Goal: Communication & Community: Answer question/provide support

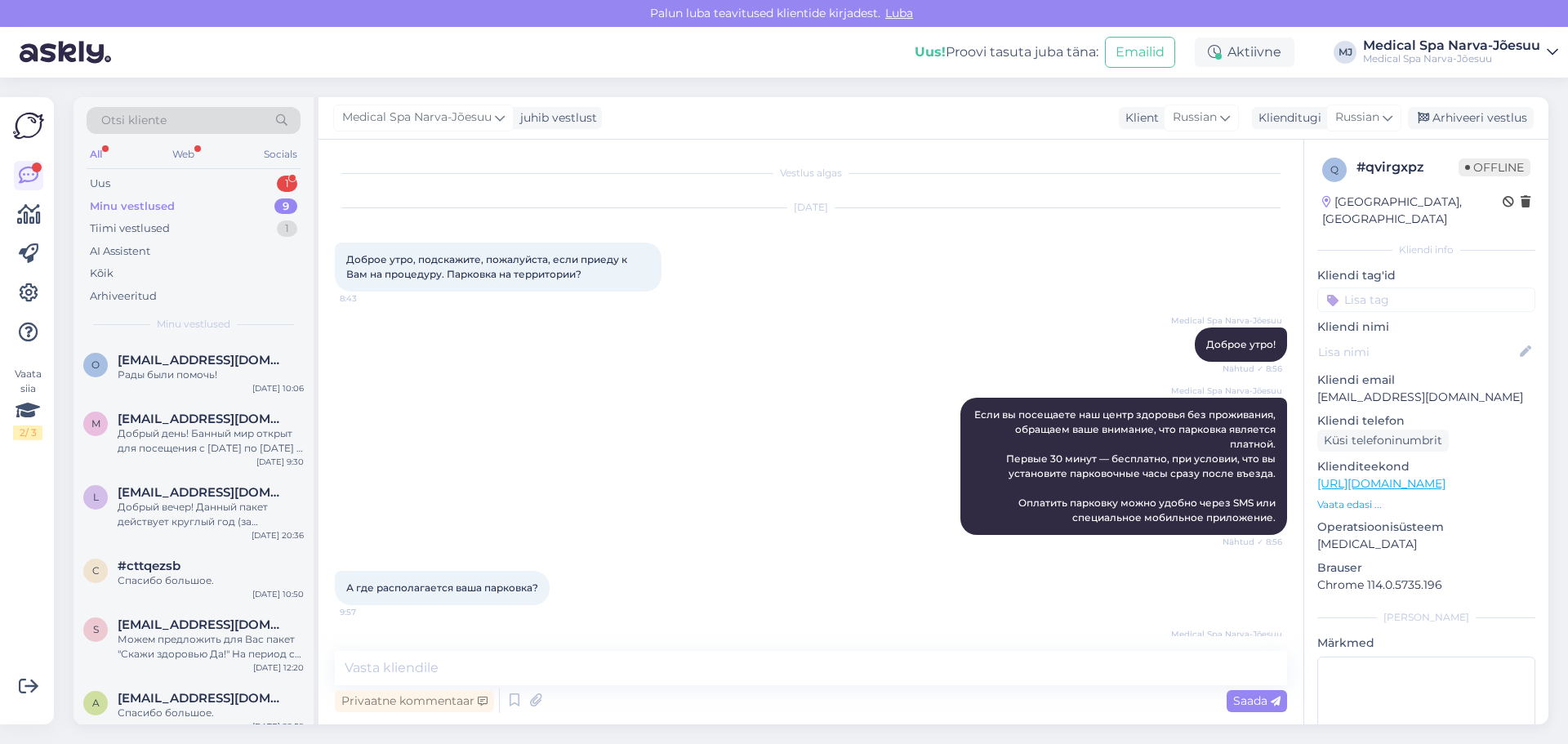
scroll to position [301, 0]
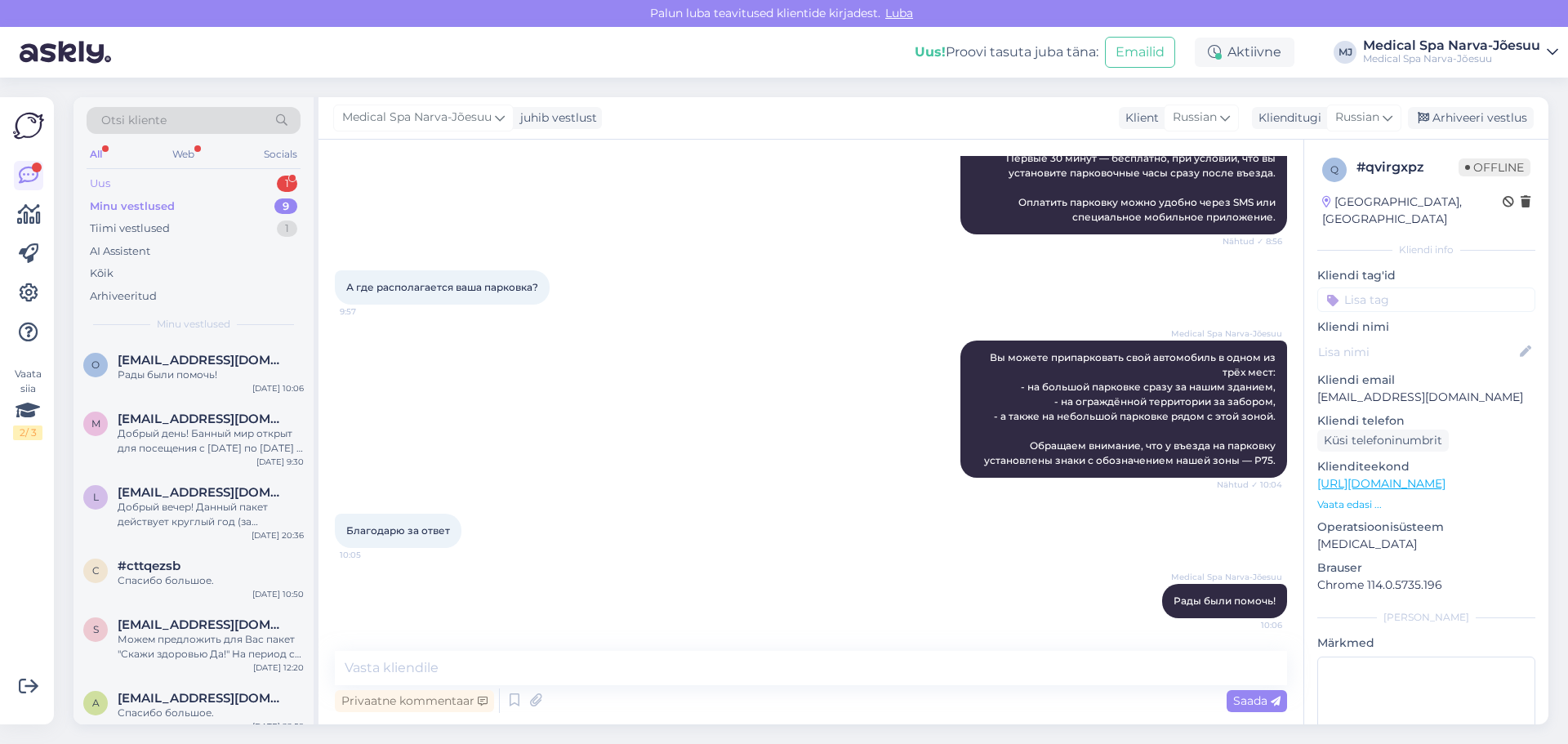
click at [200, 176] on div "Uus 1" at bounding box center [194, 183] width 214 height 23
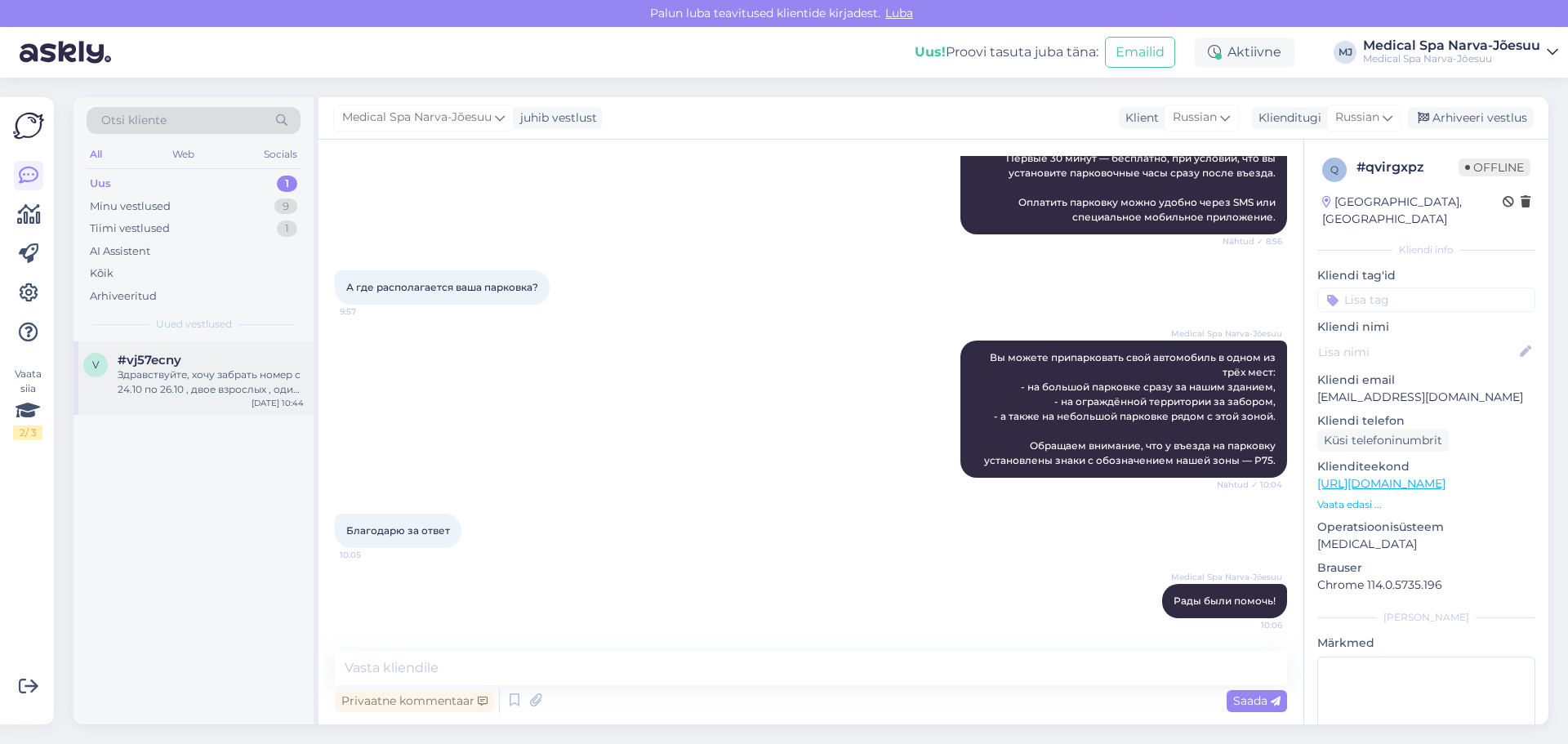
click at [239, 372] on div "Здравствуйте, хочу забрать номер с 24.10 по 26.10 , двое взрослых , один с пенс…" at bounding box center [210, 382] width 186 height 29
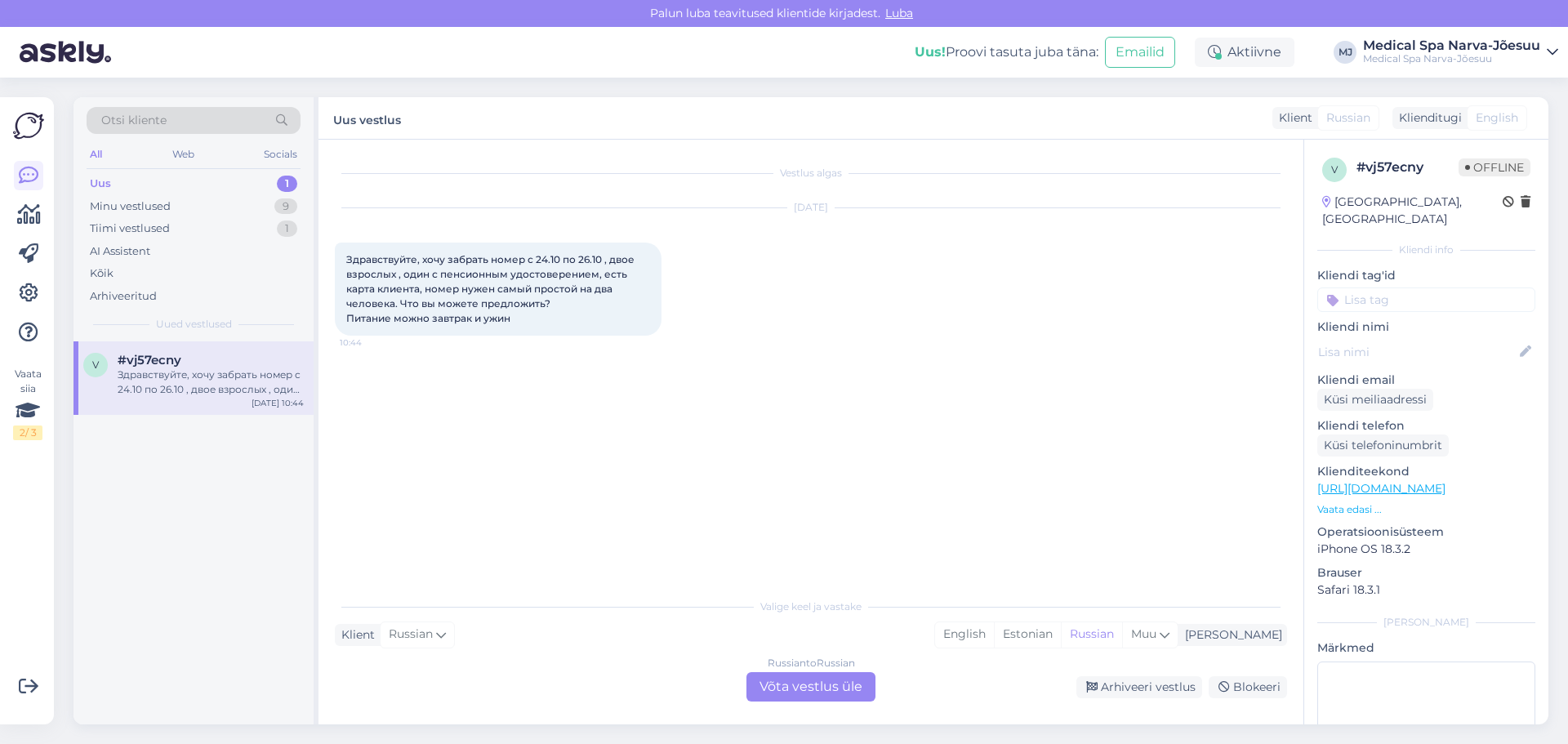
click at [824, 695] on div "Russian to Russian Võta vestlus üle" at bounding box center [811, 687] width 129 height 29
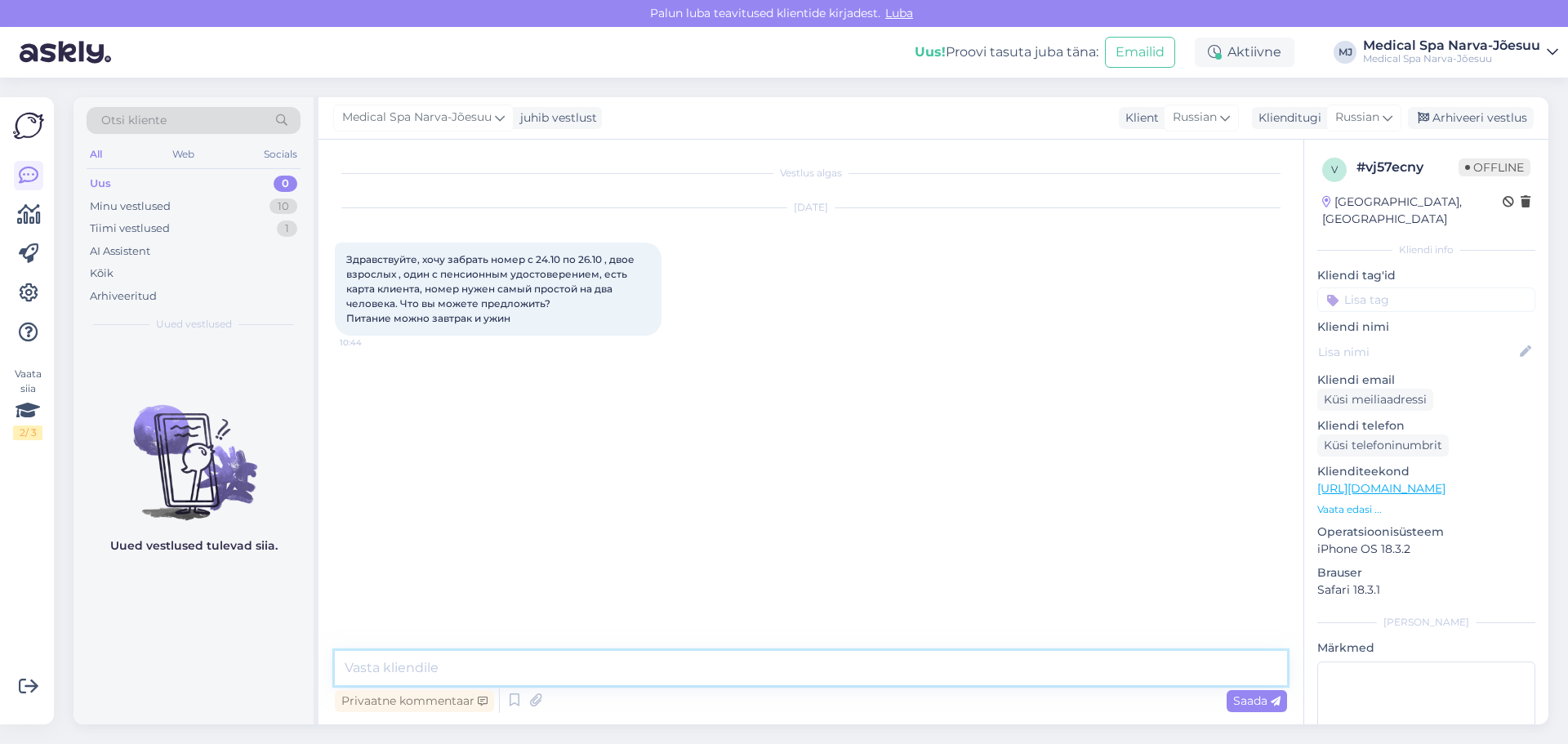
click at [660, 676] on textarea at bounding box center [811, 668] width 952 height 34
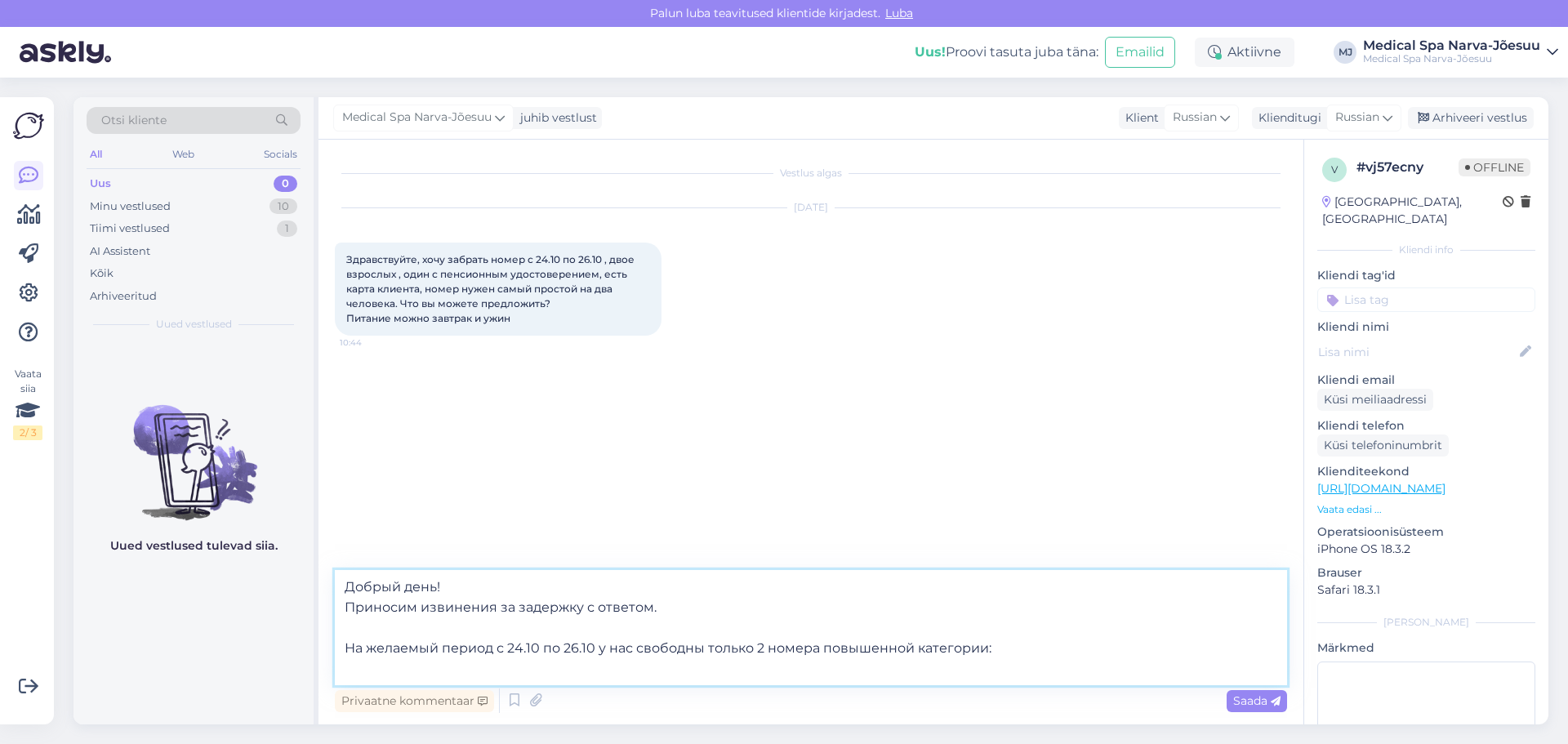
paste textarea "Superior с сауной"
paste textarea "[URL][DOMAIN_NAME]"
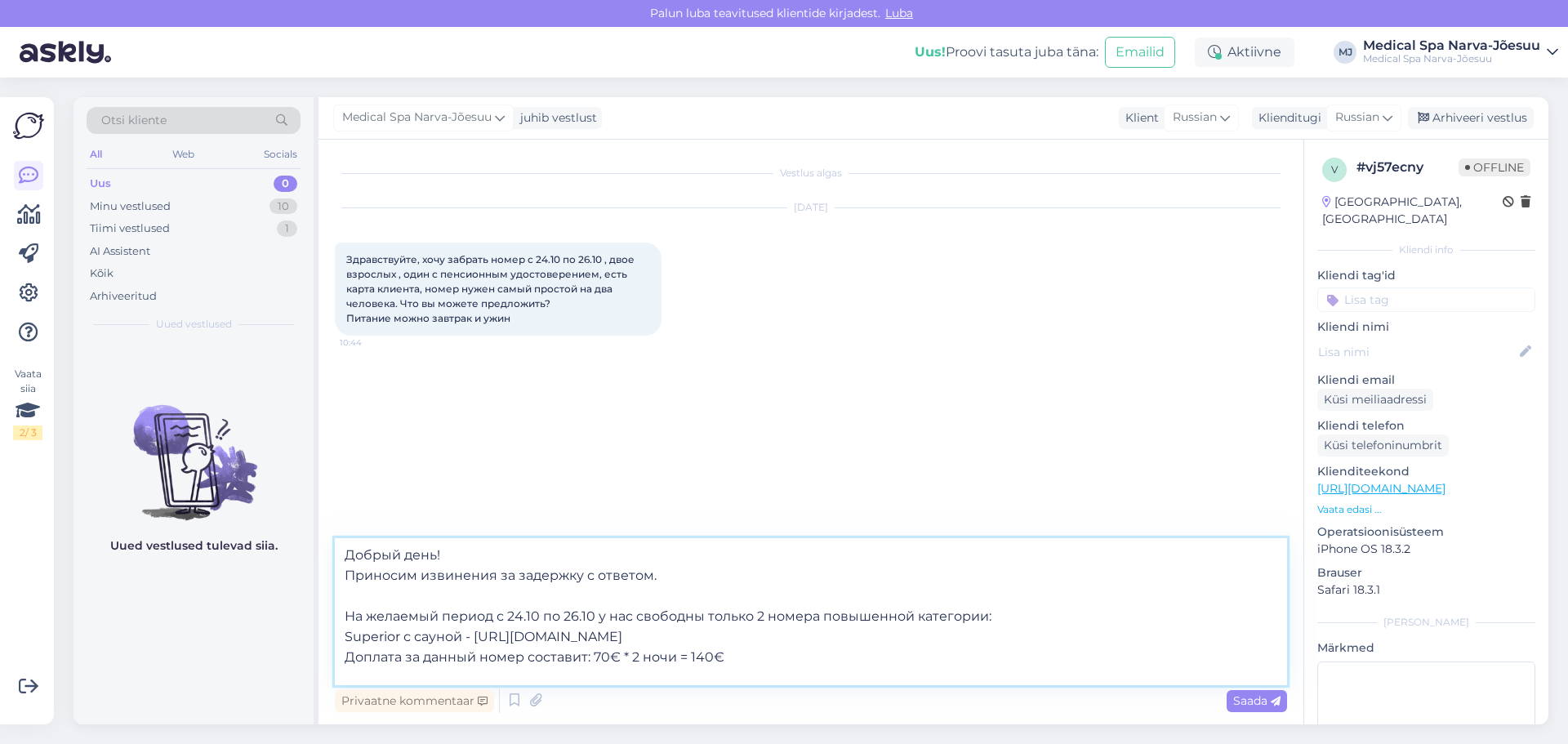
scroll to position [21, 0]
click at [346, 615] on textarea "Добрый день! Приносим извинения за задержку с ответом. На желаемый период с 24.…" at bounding box center [811, 612] width 952 height 147
type textarea "Добрый день! Приносим извинения за задержку с ответом. На желаемый период с 24.…"
click at [350, 652] on textarea "Добрый день! Приносим извинения за задержку с ответом. На желаемый период с 24.…" at bounding box center [811, 612] width 952 height 147
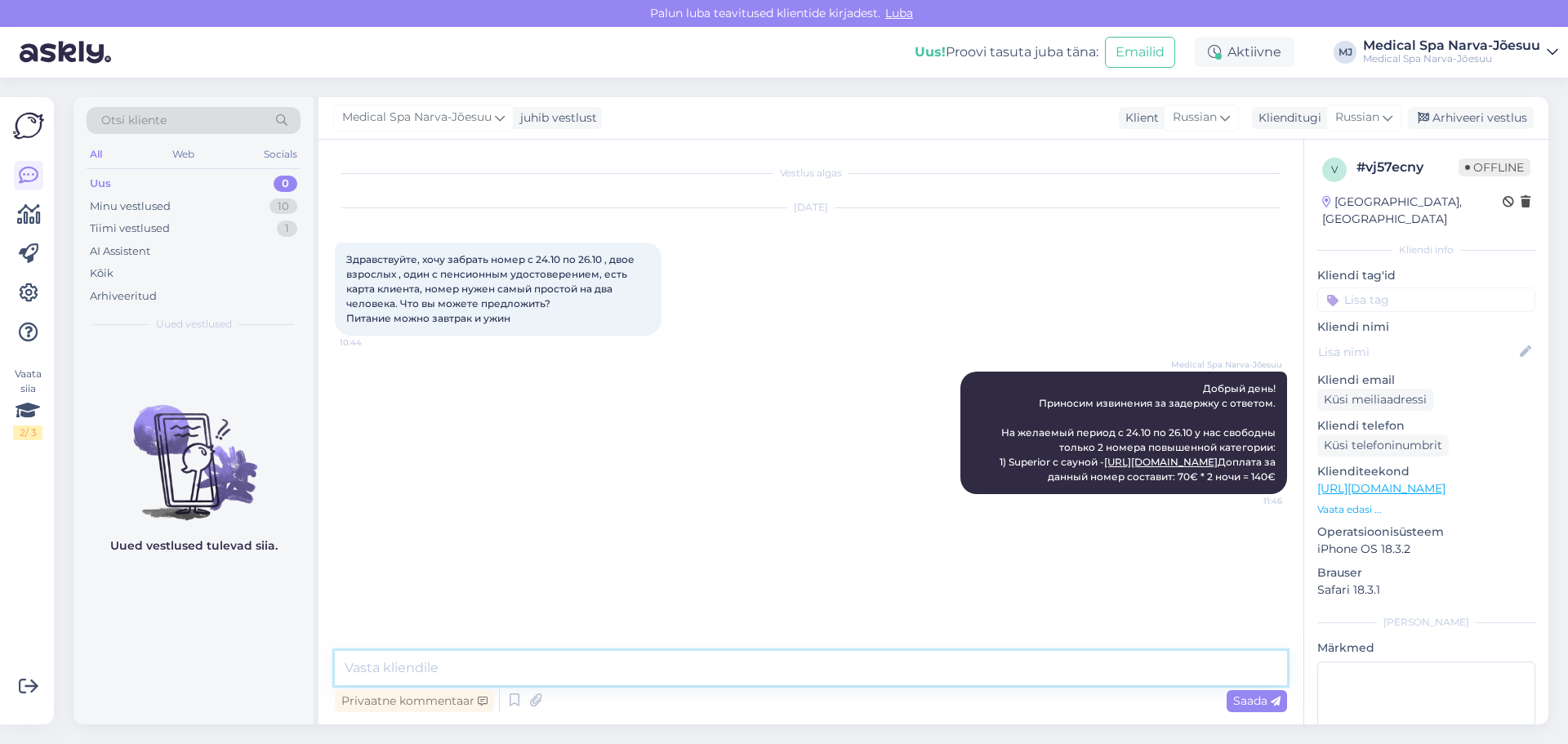
scroll to position [0, 0]
type textarea "2"
click at [931, 438] on icon at bounding box center [933, 432] width 9 height 9
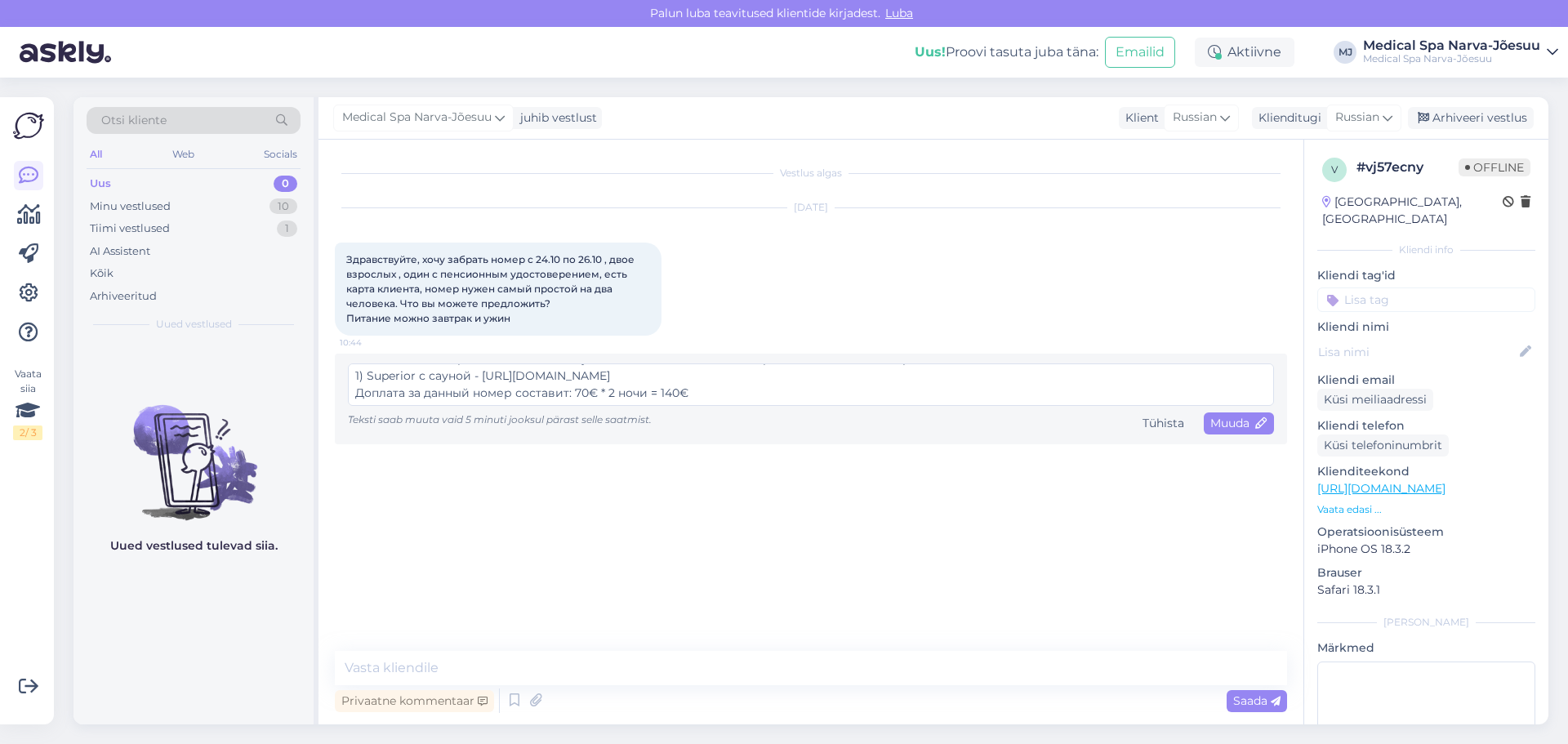
scroll to position [103, 0]
drag, startPoint x: 622, startPoint y: 405, endPoint x: 617, endPoint y: 417, distance: 13.0
click at [616, 417] on div "Добрый день! Приносим извинения за задержку с ответом. На желаемый период с 24.…" at bounding box center [811, 399] width 926 height 71
click at [700, 389] on textarea "Добрый день! Приносим извинения за задержку с ответом. На желаемый период с 24.…" at bounding box center [811, 385] width 926 height 43
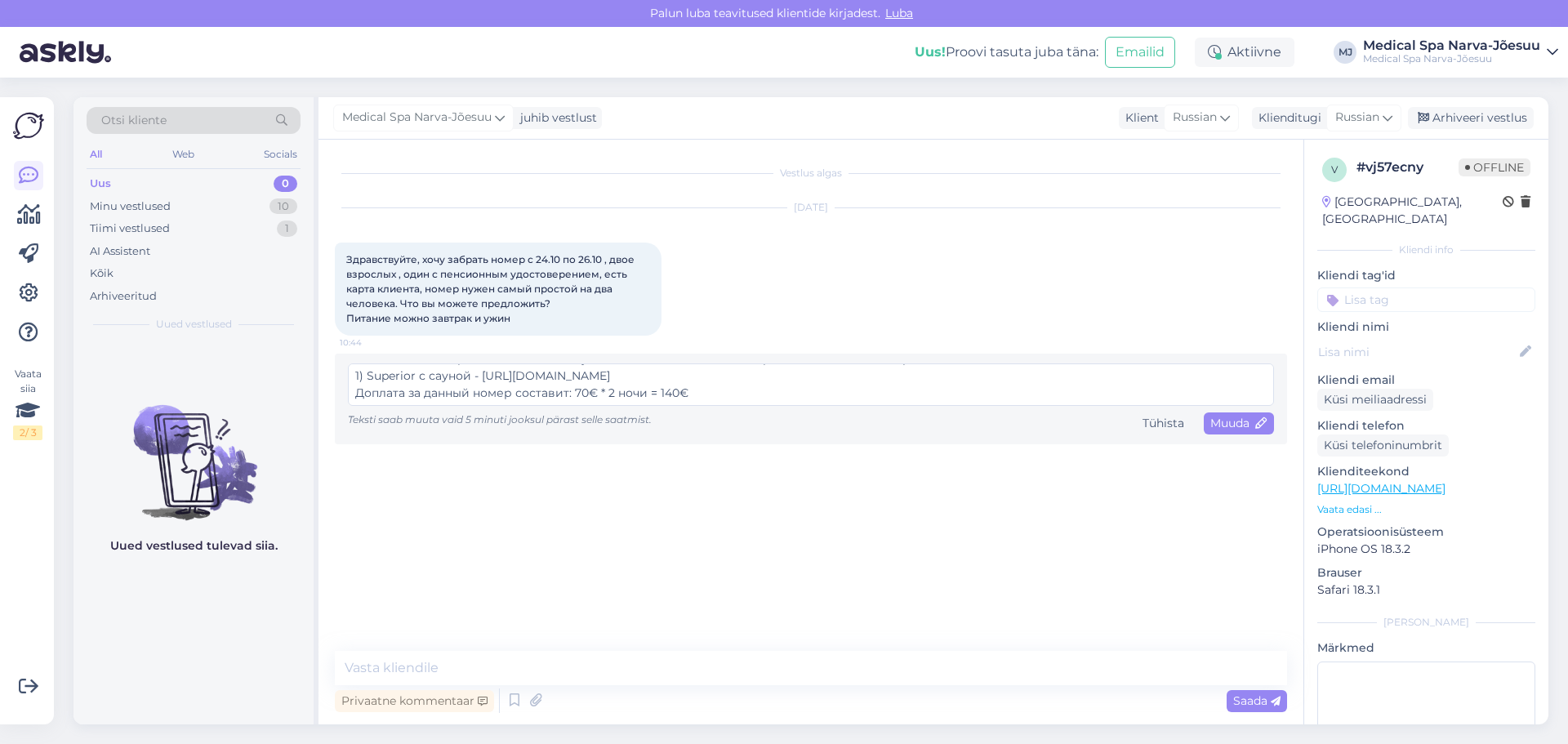
scroll to position [98, 0]
paste textarea "Suite"
paste textarea "[URL][DOMAIN_NAME]"
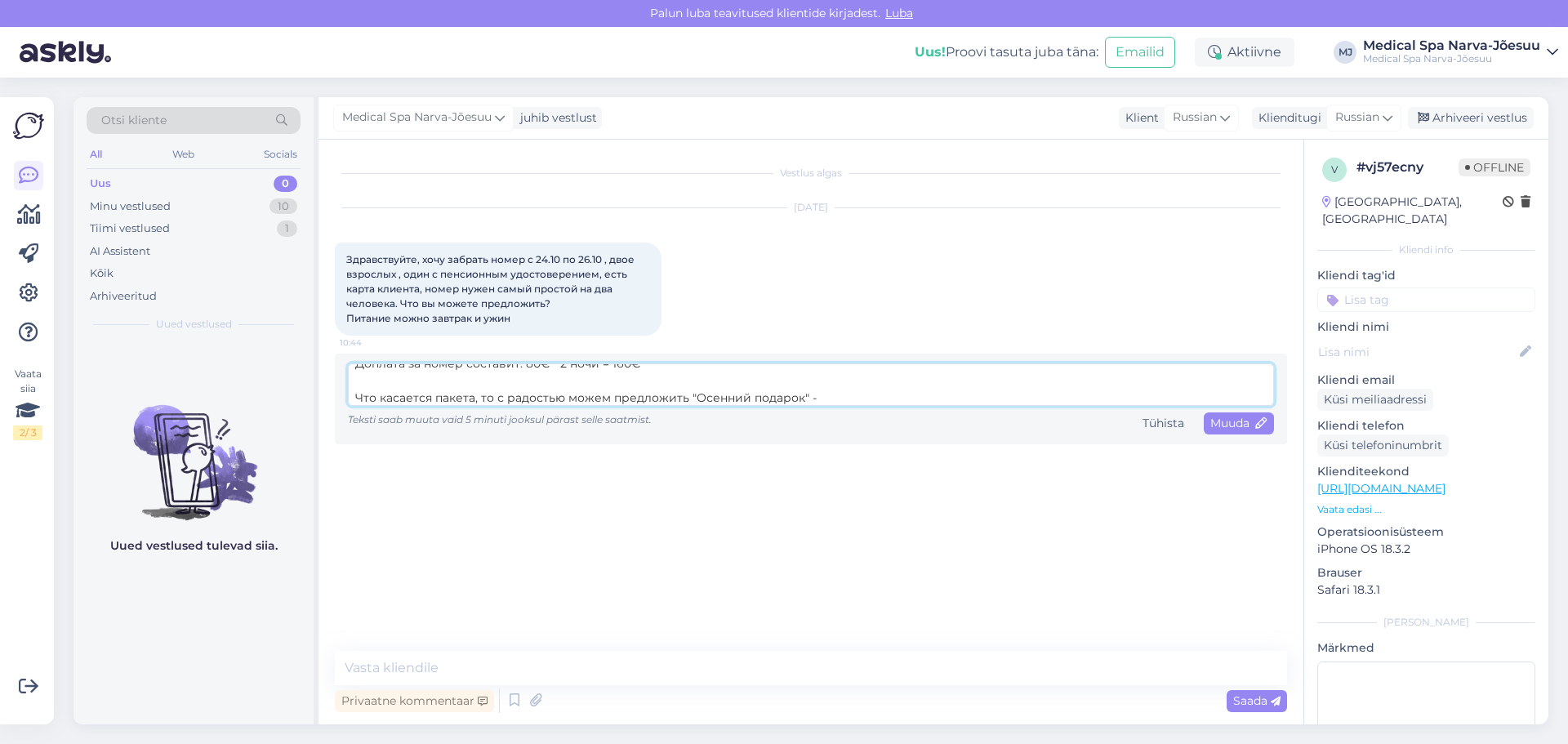
paste textarea "[URL][DOMAIN_NAME]"
drag, startPoint x: 355, startPoint y: 381, endPoint x: 536, endPoint y: 385, distance: 181.0
click at [536, 385] on textarea "Добрый день! Приносим извинения за задержку с ответом. На желаемый период с 24.…" at bounding box center [811, 385] width 926 height 43
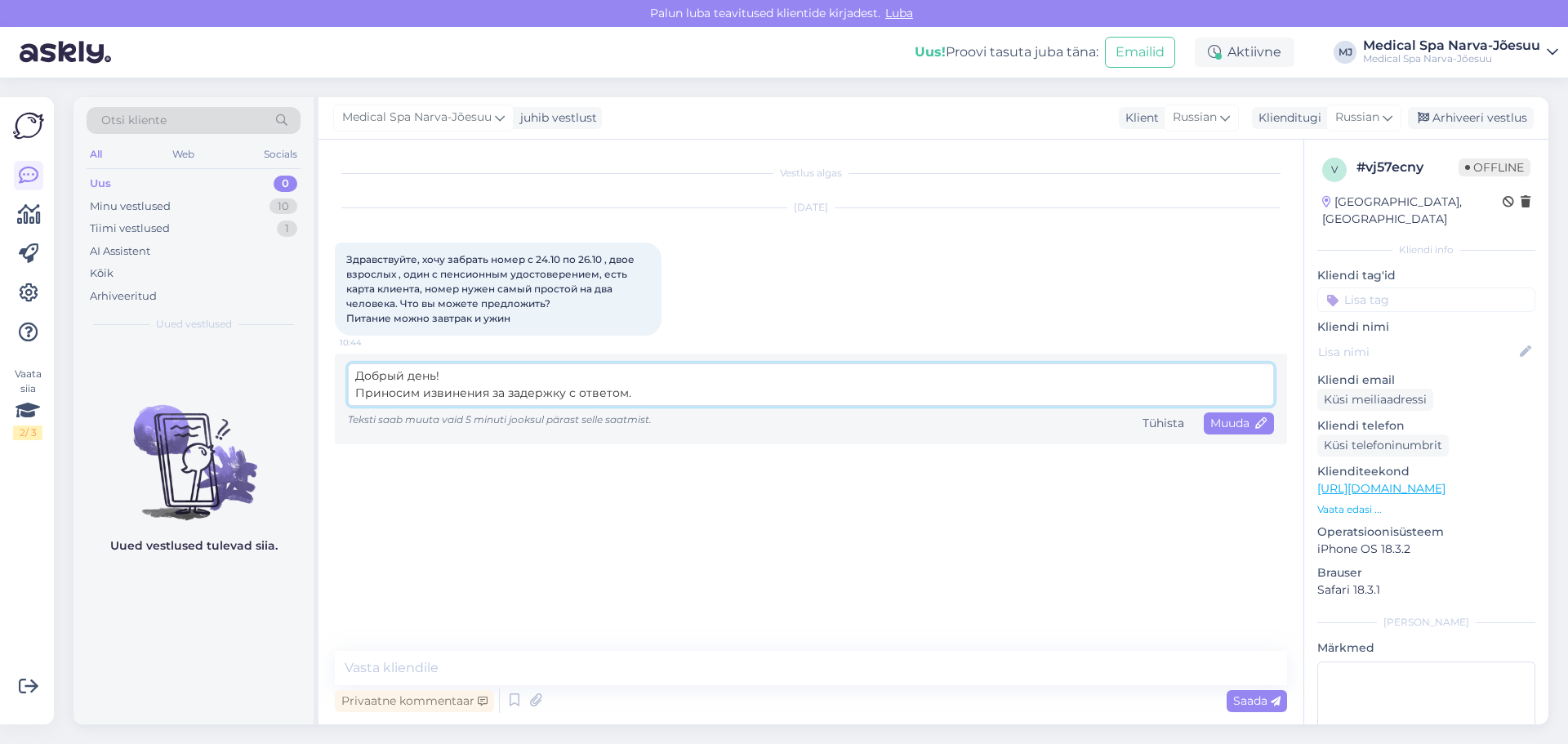
click at [640, 393] on textarea "Добрый день! Приносим извинения за задержку с ответом. На желаемый период с 24.…" at bounding box center [811, 385] width 926 height 43
paste textarea "Что касается пакета, то с радостью можем предложить "Осенний подарок" - [URL][D…"
drag, startPoint x: 357, startPoint y: 379, endPoint x: 339, endPoint y: 384, distance: 18.7
click at [339, 384] on div "Добрый день! Приносим извинения за задержку с ответом. Что касается пакета, то …" at bounding box center [811, 399] width 952 height 91
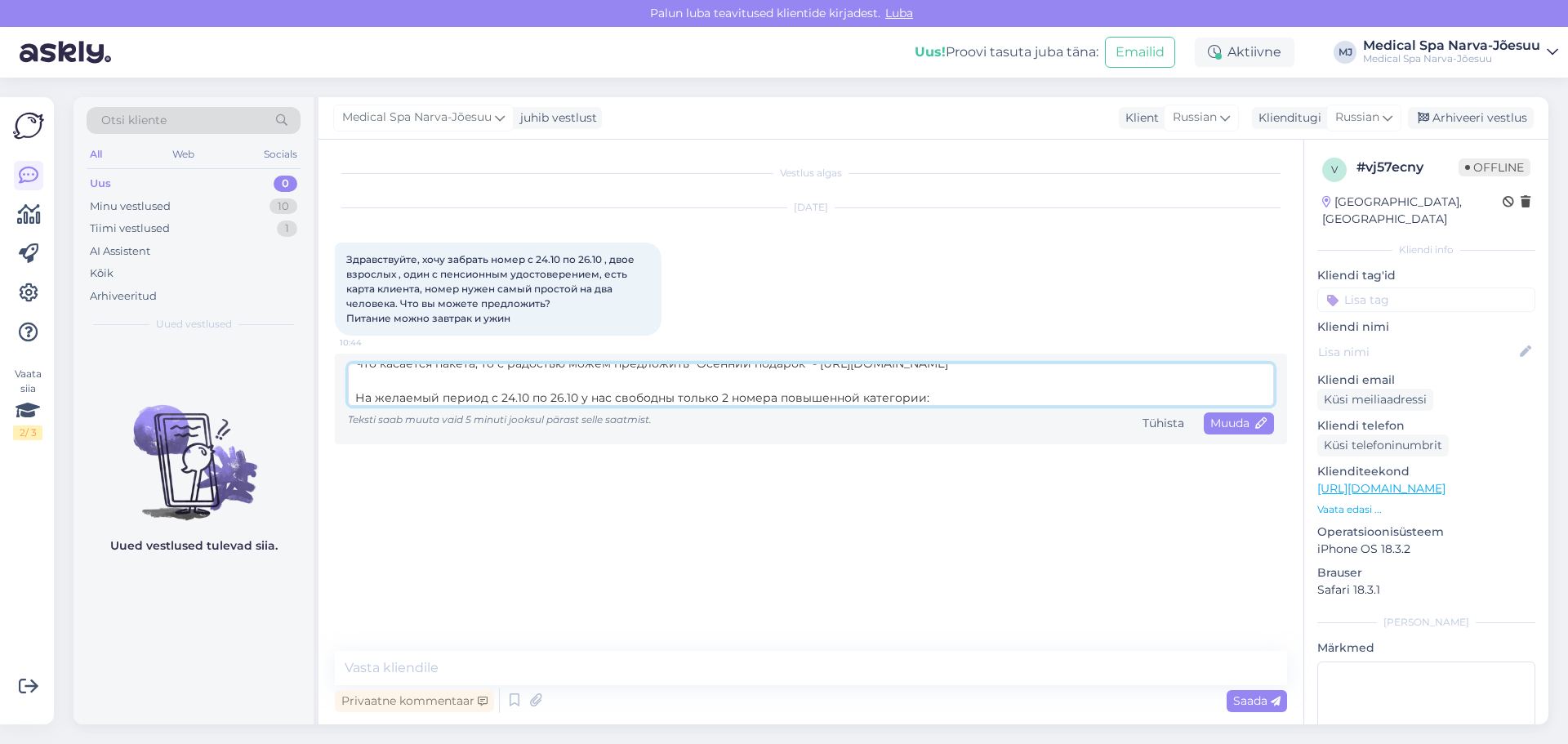
click at [560, 380] on textarea "Добрый день! Приносим извинения за задержку с ответом. Что касается пакета, то …" at bounding box center [811, 385] width 926 height 43
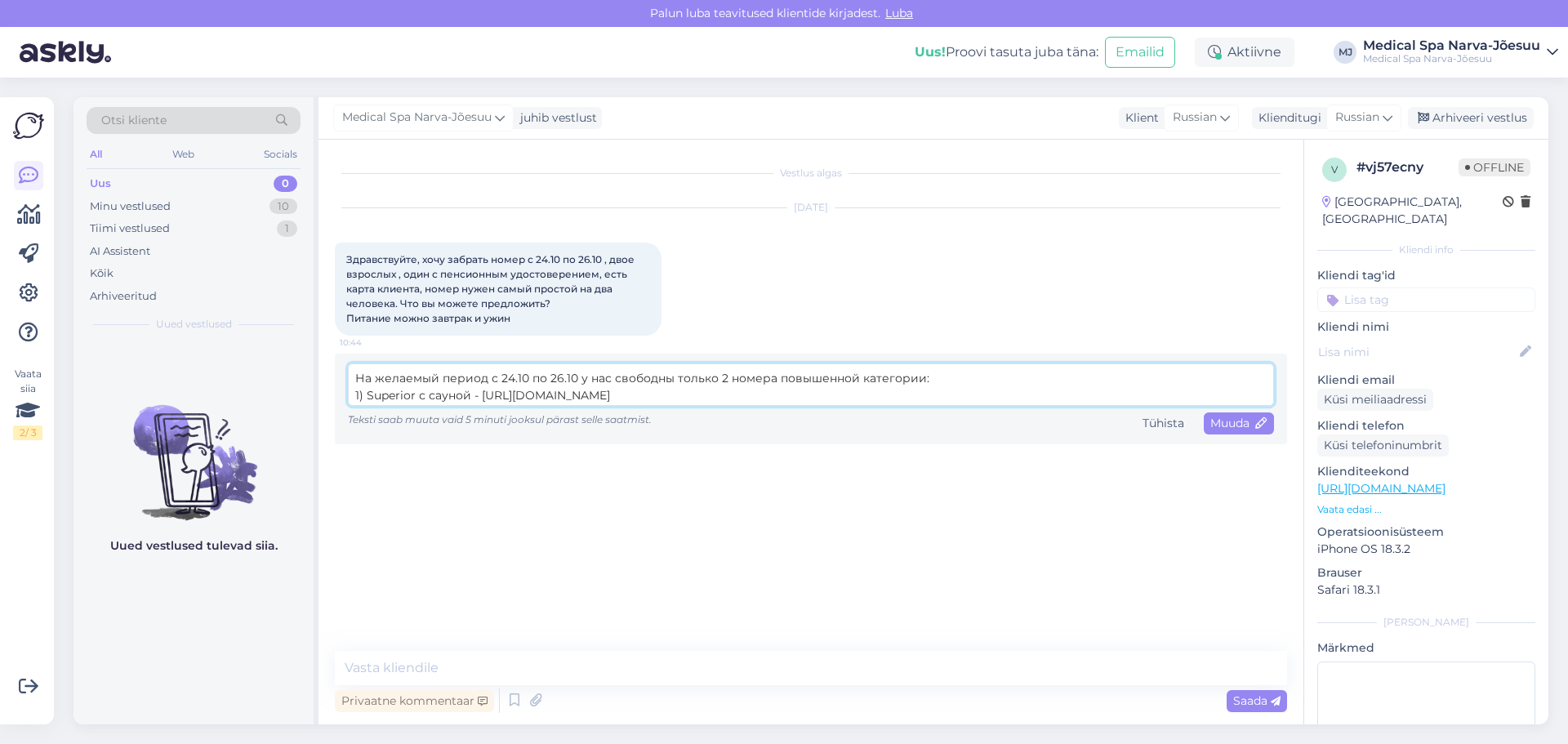
scroll to position [87, 0]
drag, startPoint x: 355, startPoint y: 397, endPoint x: 572, endPoint y: 389, distance: 217.1
click at [572, 389] on textarea "Добрый день! Приносим извинения за задержку с ответом. Что касается пакета, то …" at bounding box center [811, 385] width 926 height 43
drag, startPoint x: 475, startPoint y: 373, endPoint x: 334, endPoint y: 388, distance: 141.8
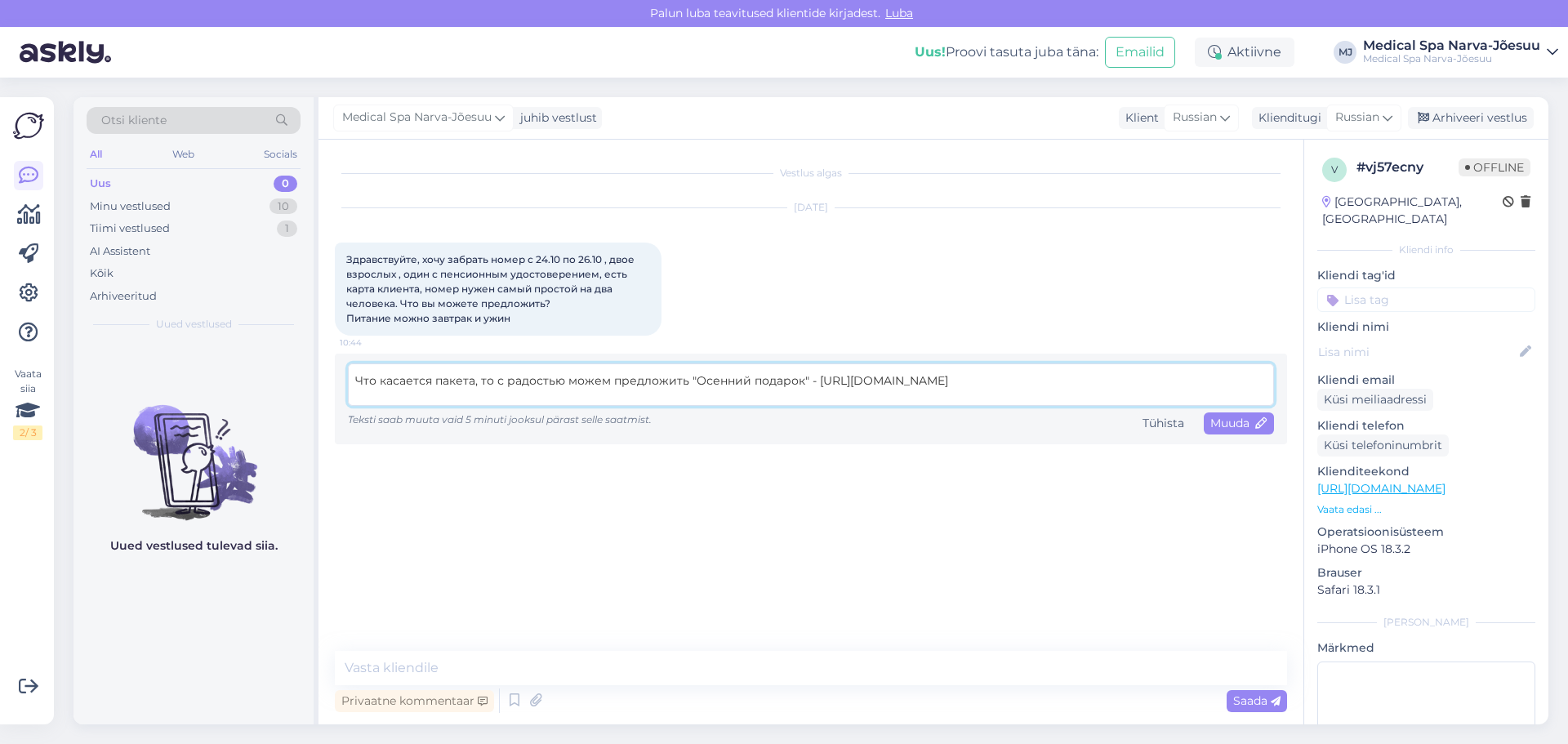
click at [334, 388] on div "Vestlus algas [DATE] Здравствуйте, хочу забрать номер с 24.10 по 26.10 , двое в…" at bounding box center [811, 432] width 985 height 585
paste textarea "а желаемый период с 24.10 по 26.10"
drag, startPoint x: 661, startPoint y: 380, endPoint x: 580, endPoint y: 381, distance: 81.0
click at [580, 381] on textarea "Добрый день! Приносим извинения за задержку с ответом. На желаемый период с 24.…" at bounding box center [811, 385] width 926 height 43
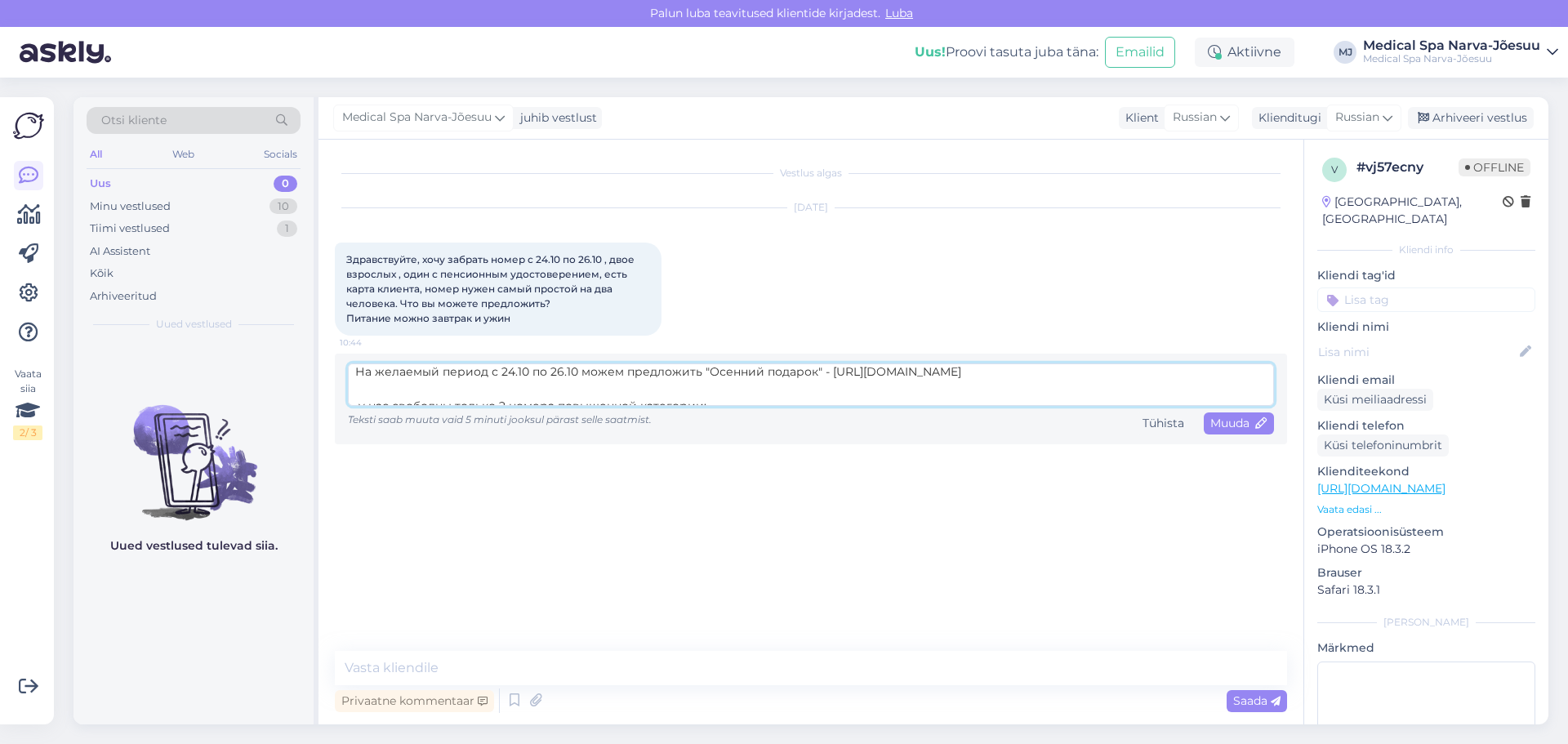
click at [695, 372] on textarea "Добрый день! Приносим извинения за задержку с ответом. На желаемый период с 24.…" at bounding box center [811, 385] width 926 height 43
click at [597, 392] on textarea "Добрый день! Приносим извинения за задержку с ответом. На желаемый период с 24.…" at bounding box center [811, 385] width 926 height 43
click at [578, 371] on textarea "Добрый день! Приносим извинения за задержку с ответом. На желаемый период с 24.…" at bounding box center [811, 385] width 926 height 43
drag, startPoint x: 496, startPoint y: 390, endPoint x: 506, endPoint y: 411, distance: 23.3
click at [506, 411] on div "Teksti saab muuta vaid 5 minuti jooksul pärast selle saatmist. Tühista Muuda" at bounding box center [811, 399] width 926 height 71
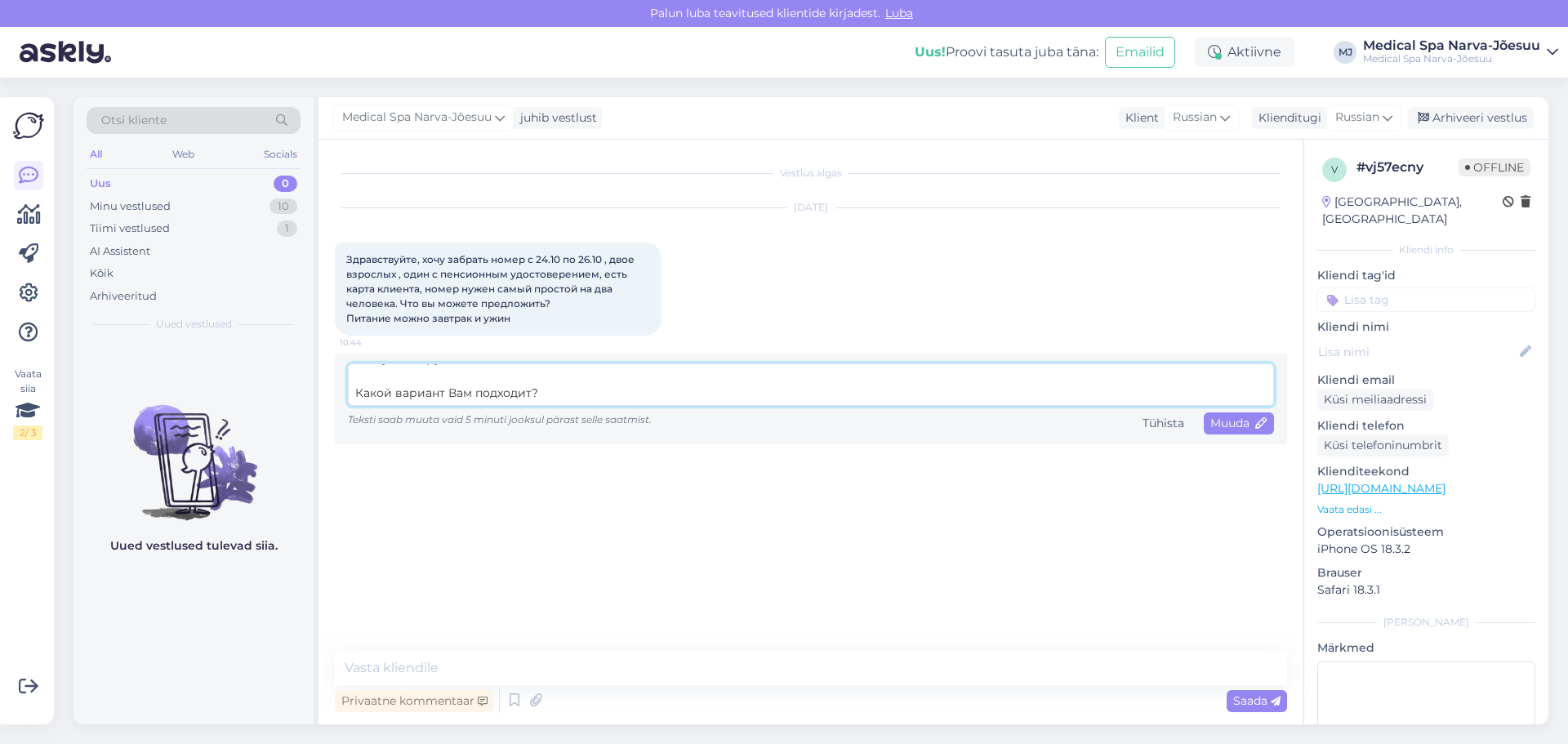
scroll to position [103, 0]
type textarea "Добрый день! Приносим извинения за задержку с ответом. На желаемый период с 24.…"
click at [1229, 429] on span "Muuda" at bounding box center [1239, 423] width 57 height 15
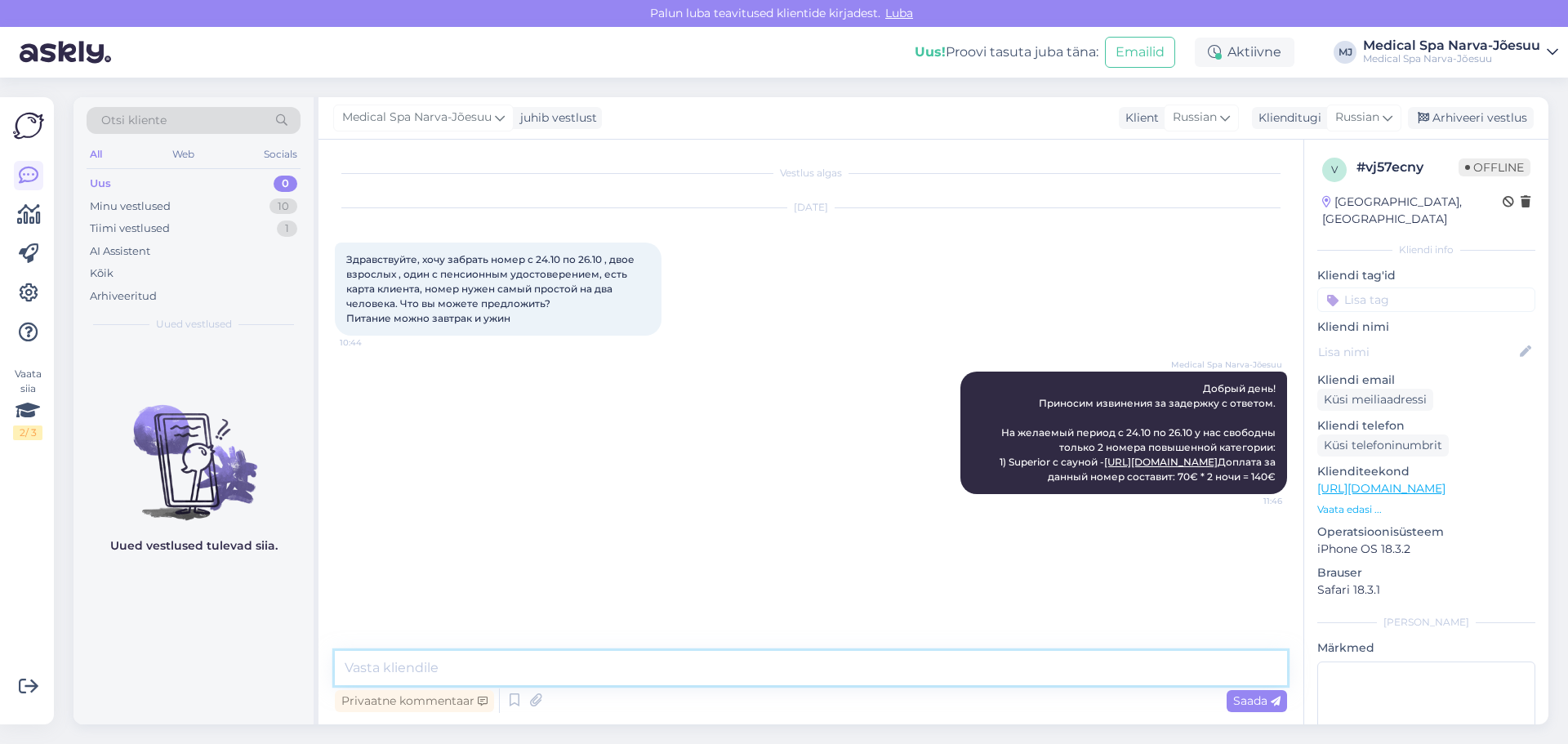
click at [717, 672] on textarea at bounding box center [811, 668] width 952 height 34
drag, startPoint x: 994, startPoint y: 409, endPoint x: 982, endPoint y: 415, distance: 13.4
click at [983, 413] on div "Medical Spa Narva-Jõesuu Добрый день! Приносим извинения за задержку с ответом.…" at bounding box center [1123, 433] width 327 height 123
drag, startPoint x: 1274, startPoint y: 489, endPoint x: 1283, endPoint y: 489, distance: 9.0
click at [1283, 489] on div "Medical Spa Narva-Jõesuu Добрый день! Приносим извинения за задержку с ответом.…" at bounding box center [1123, 433] width 327 height 123
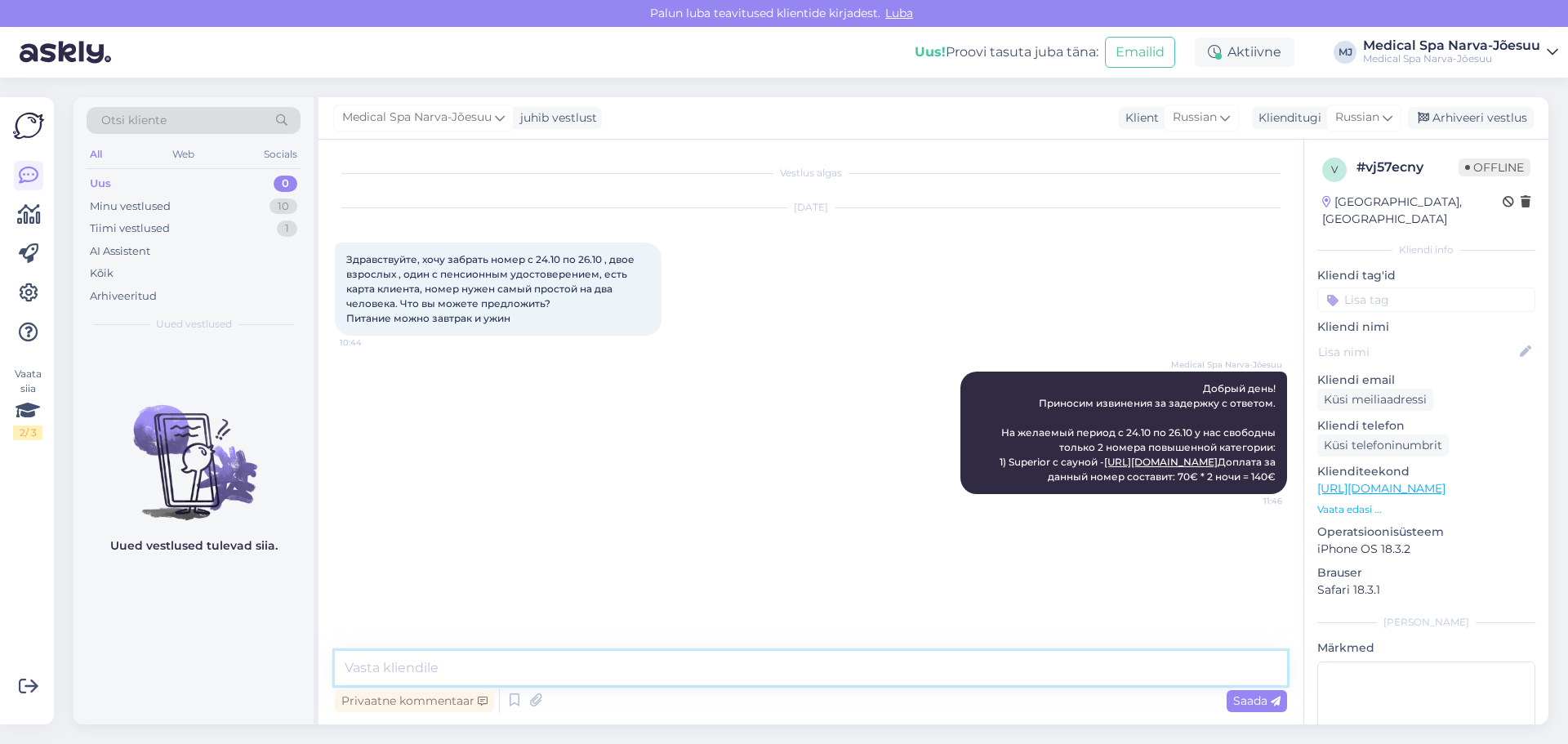
click at [940, 669] on textarea at bounding box center [811, 668] width 952 height 34
paste textarea "Suite"
paste textarea "[URL][DOMAIN_NAME]"
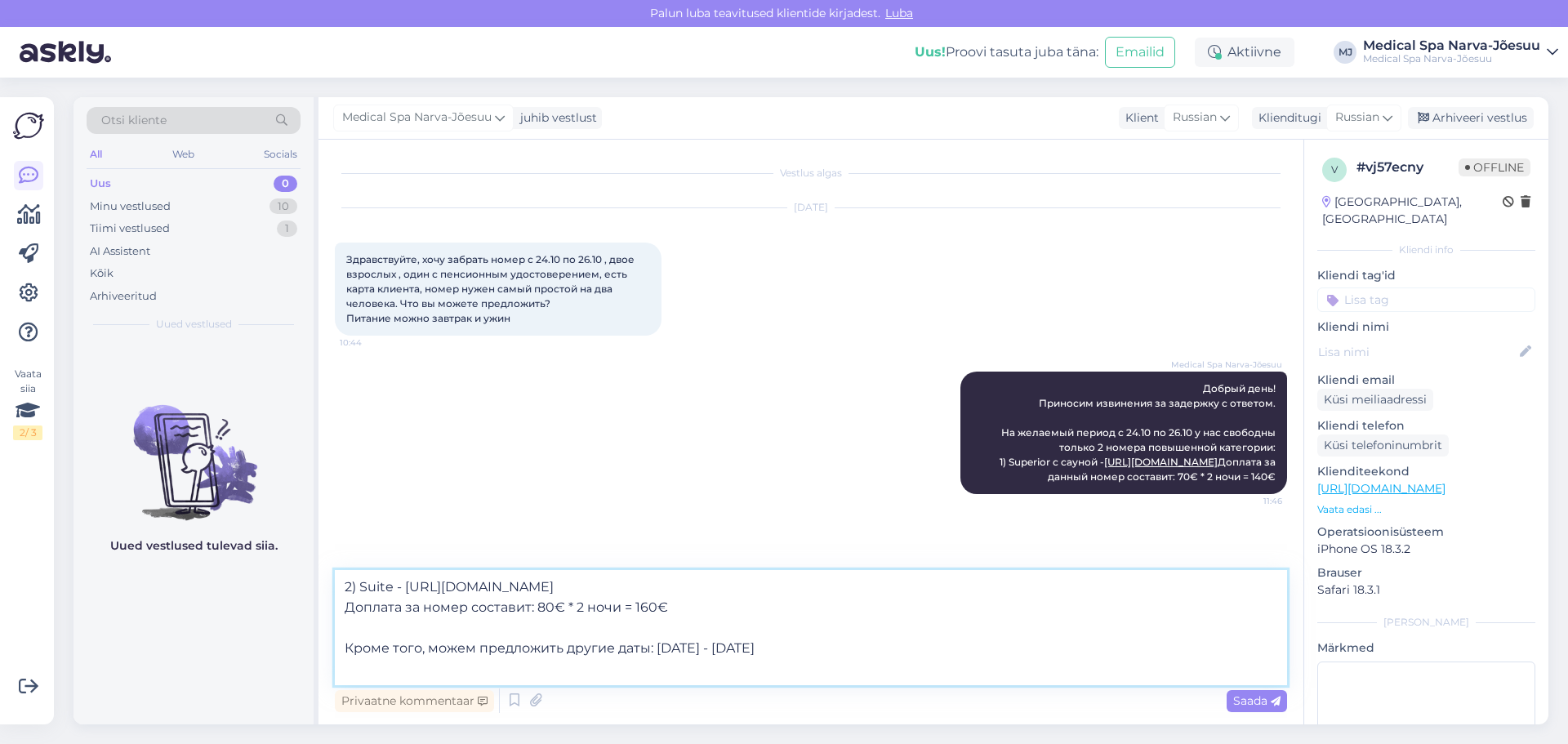
click at [649, 649] on textarea "2) Suite - [URL][DOMAIN_NAME] Доплата за номер составит: 80€ * 2 ночи = 160€ Кр…" at bounding box center [811, 627] width 952 height 115
click at [1109, 645] on textarea "2) Suite - [URL][DOMAIN_NAME] Доплата за номер составит: 80€ * 2 ночи = 160€ Кр…" at bounding box center [811, 627] width 952 height 115
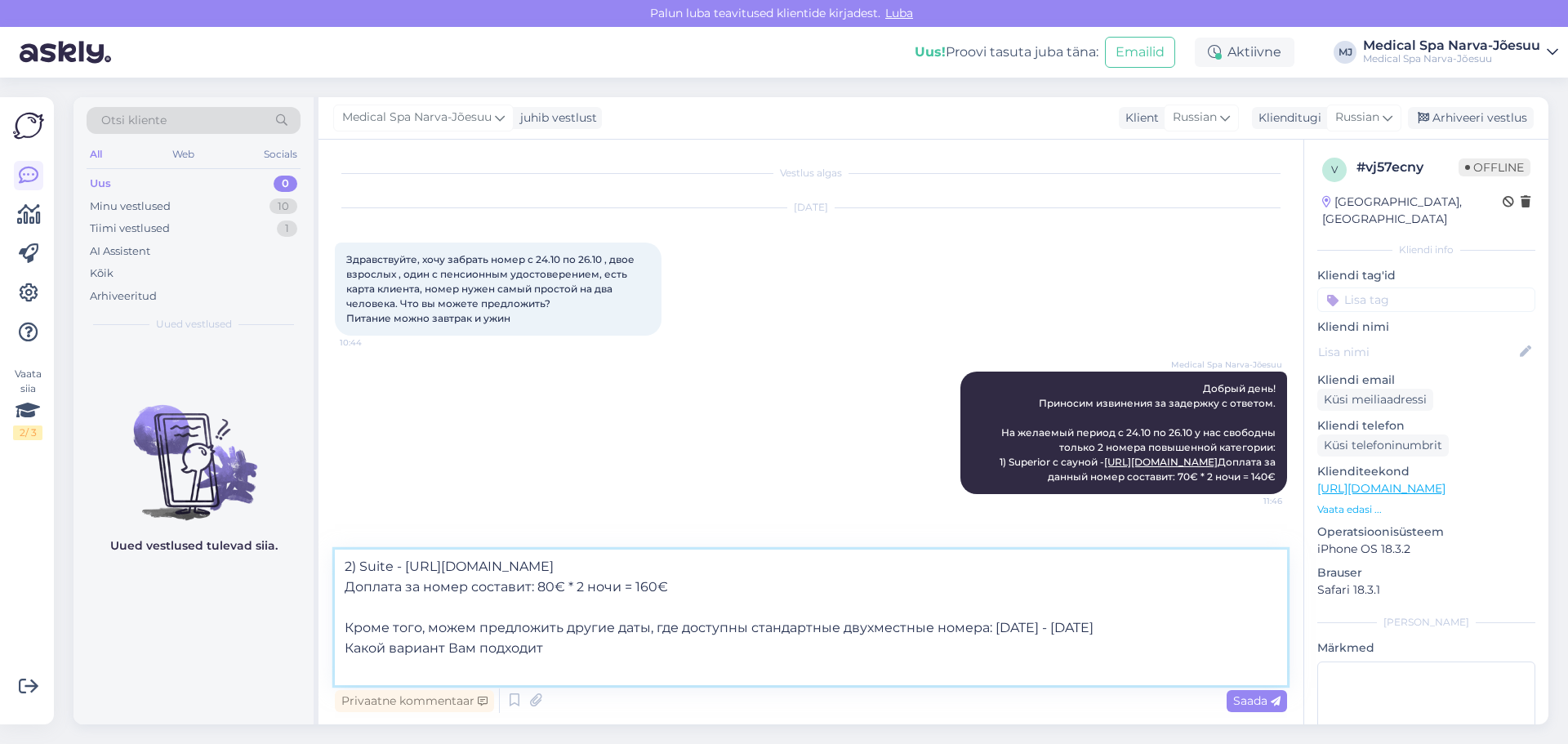
type textarea "2) Suite - [URL][DOMAIN_NAME] Доплата за номер составит: 80€ * 2 ночи = 160€ Кр…"
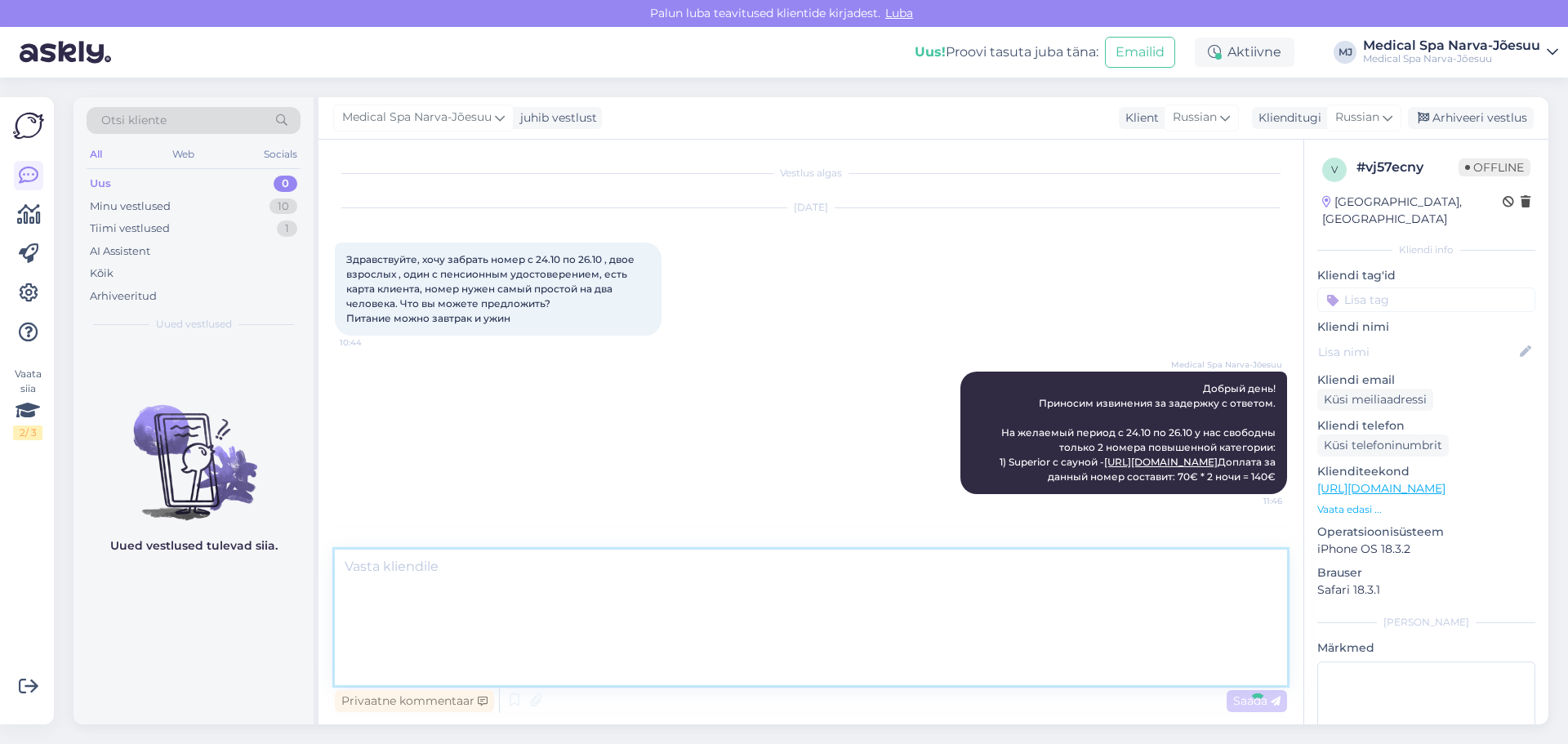
scroll to position [63, 0]
